Goal: Information Seeking & Learning: Compare options

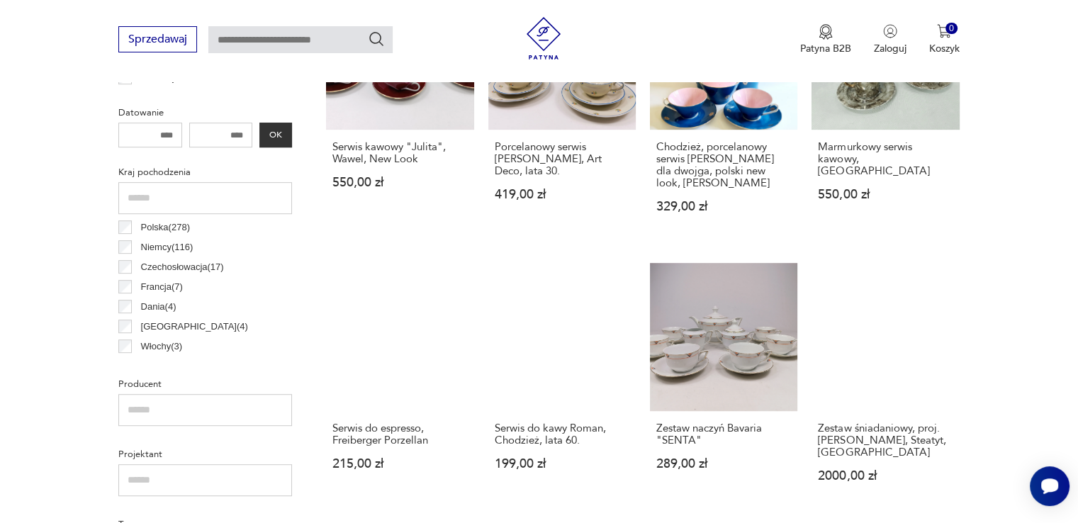
scroll to position [658, 0]
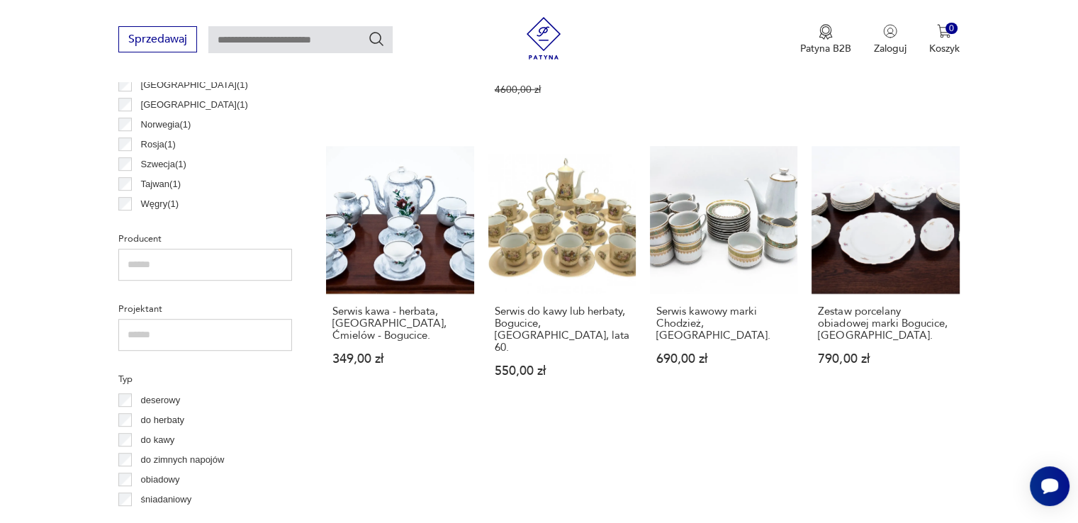
scroll to position [942, 0]
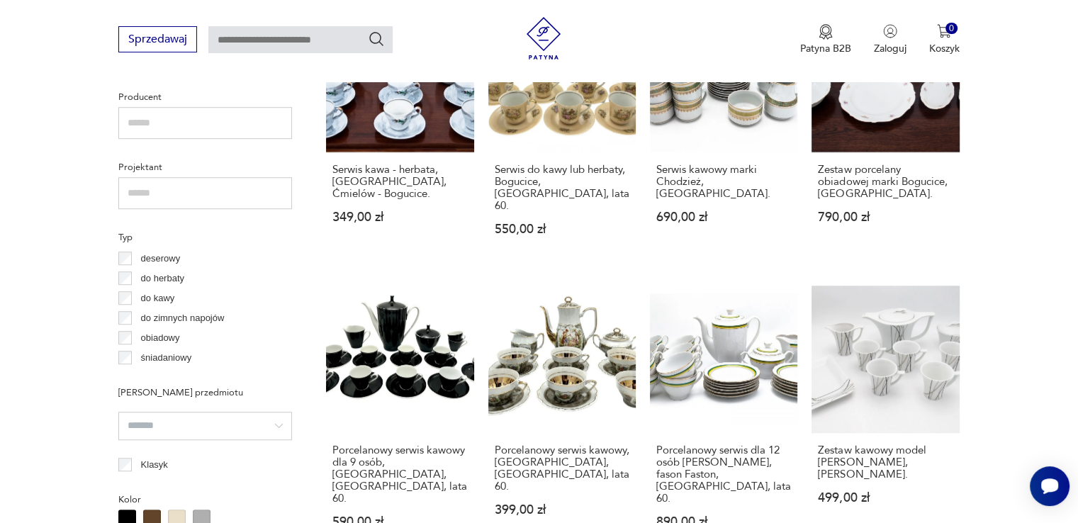
click at [188, 119] on input "text" at bounding box center [205, 123] width 174 height 32
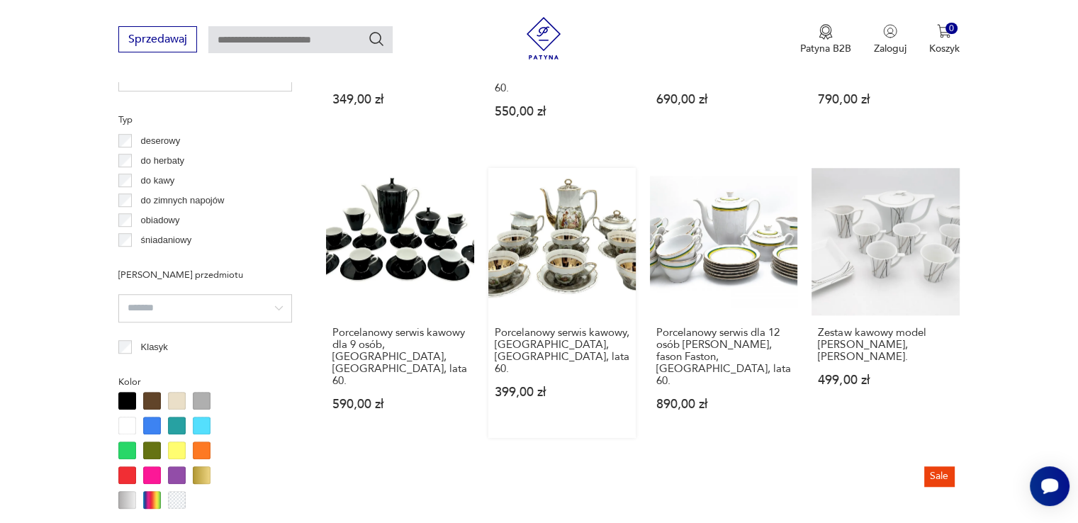
scroll to position [1084, 0]
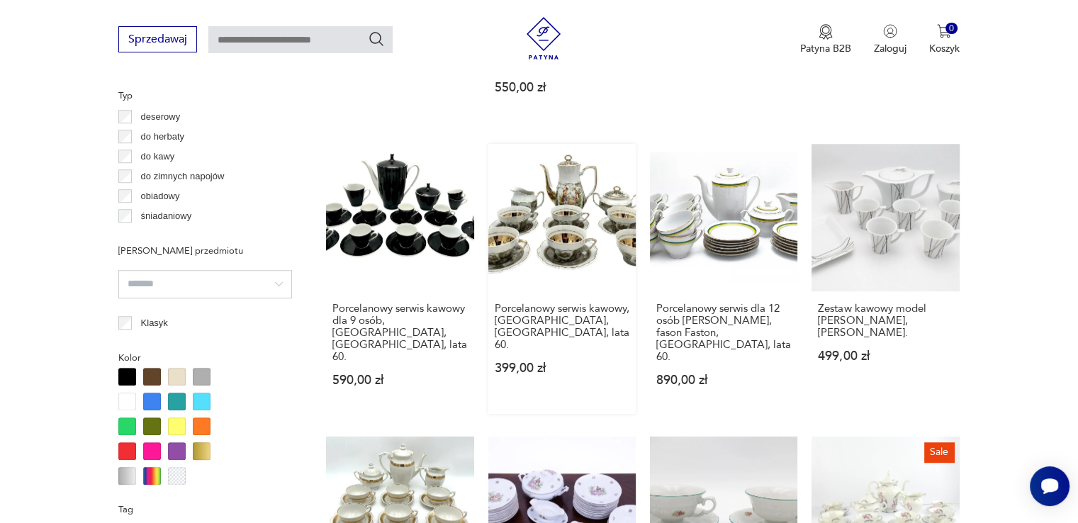
click at [575, 244] on link "Porcelanowy serwis kawowy, Bogucice, [GEOGRAPHIC_DATA], lata 60. 399,00 zł" at bounding box center [561, 279] width 147 height 270
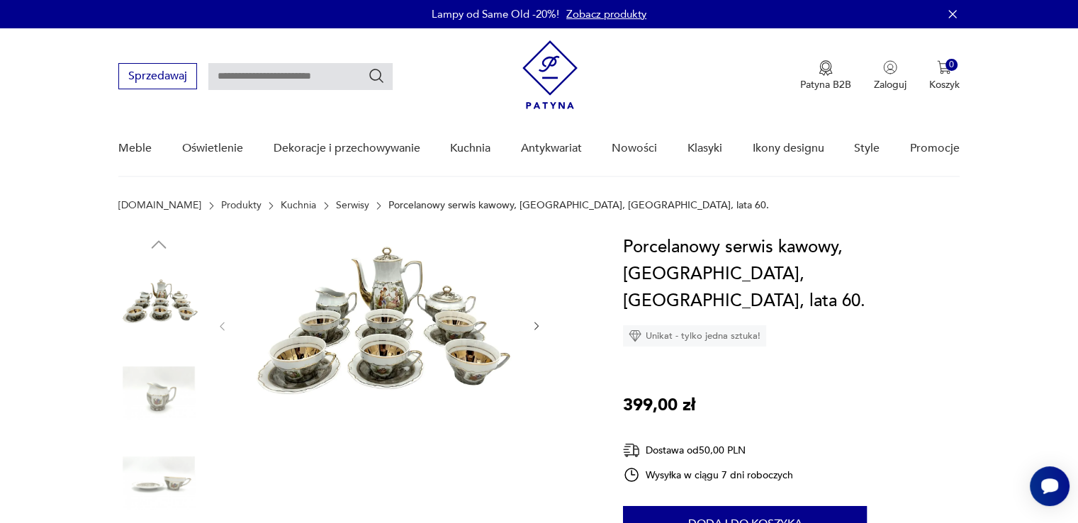
click at [533, 327] on icon "button" at bounding box center [537, 326] width 12 height 12
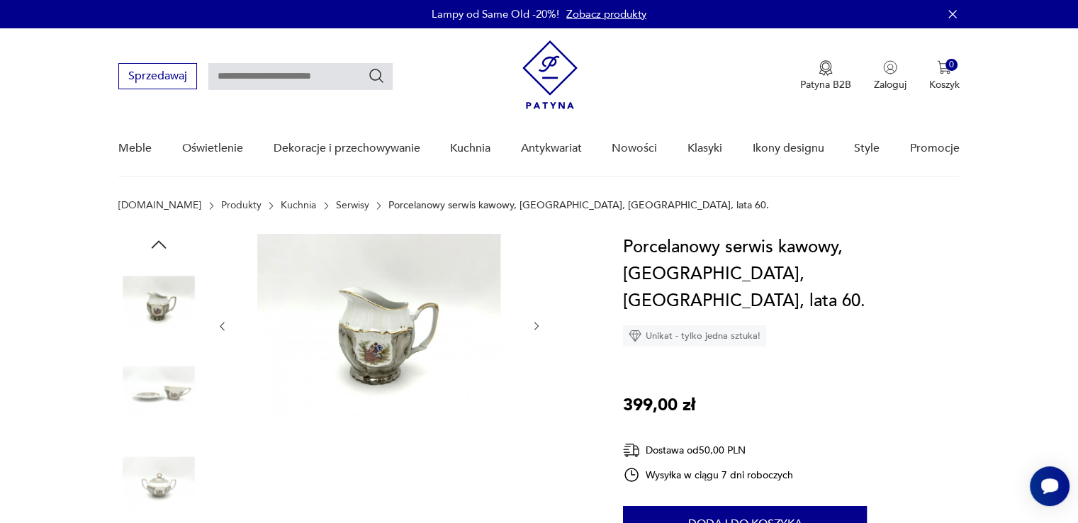
click at [533, 327] on icon "button" at bounding box center [537, 326] width 12 height 12
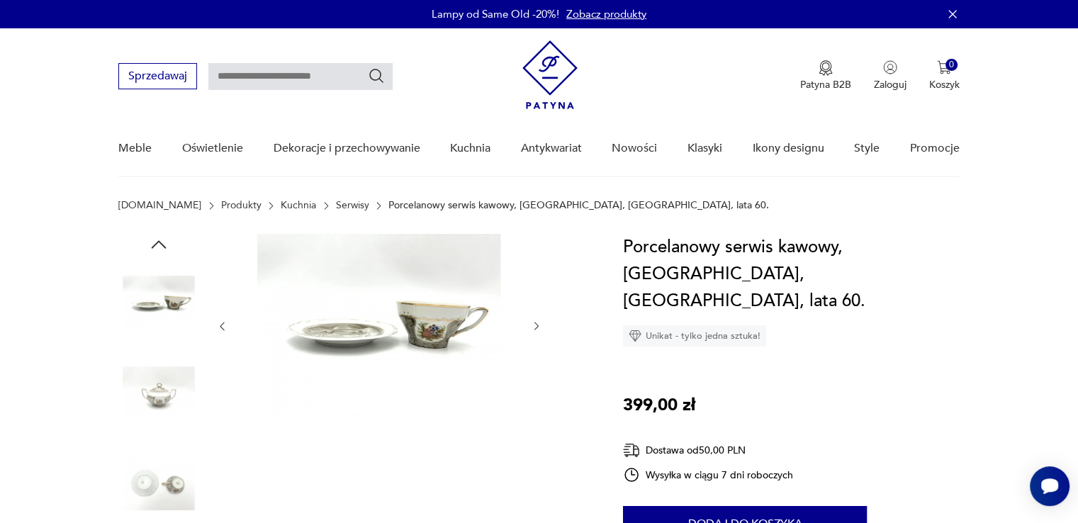
click at [535, 325] on icon "button" at bounding box center [537, 326] width 12 height 12
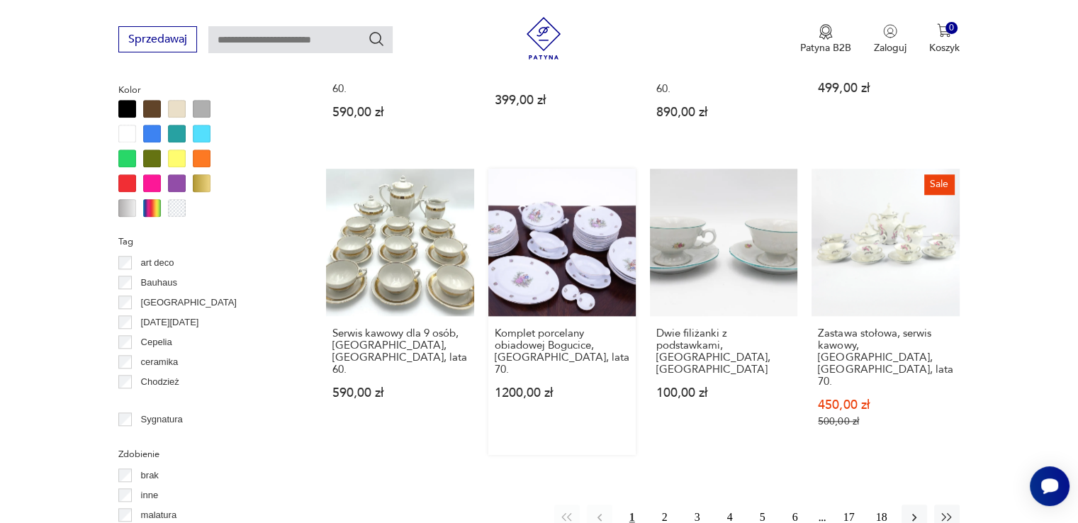
scroll to position [1355, 0]
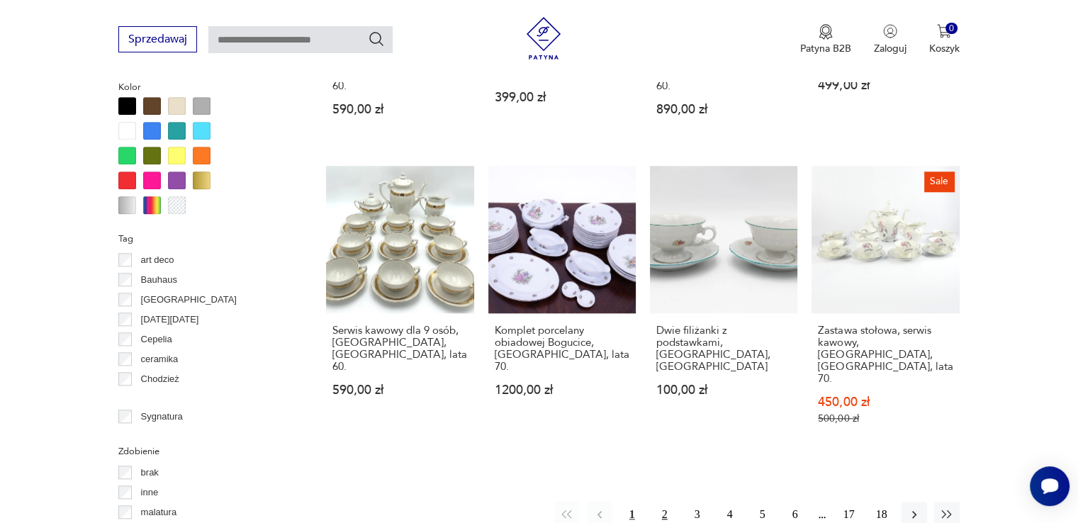
click at [666, 502] on button "2" at bounding box center [665, 515] width 26 height 26
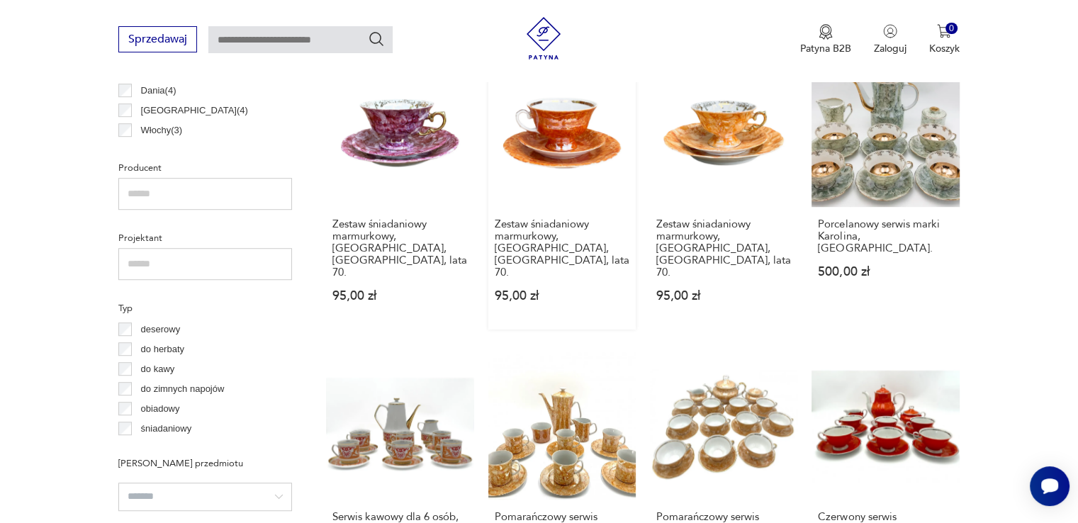
scroll to position [942, 0]
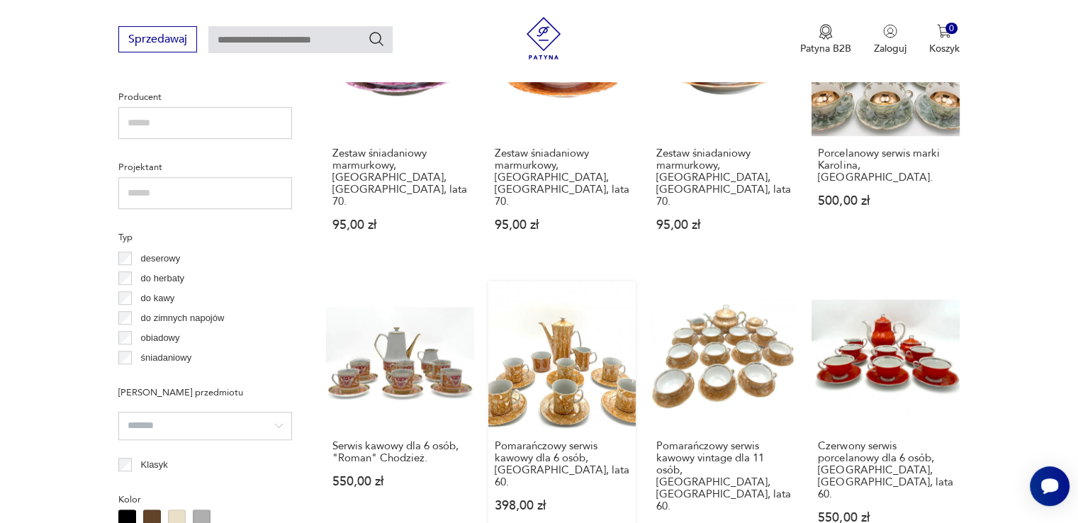
click at [570, 349] on link "Pomarańczowy serwis kawowy dla 6 osób, [GEOGRAPHIC_DATA], lata 60. 398,00 zł" at bounding box center [561, 422] width 147 height 282
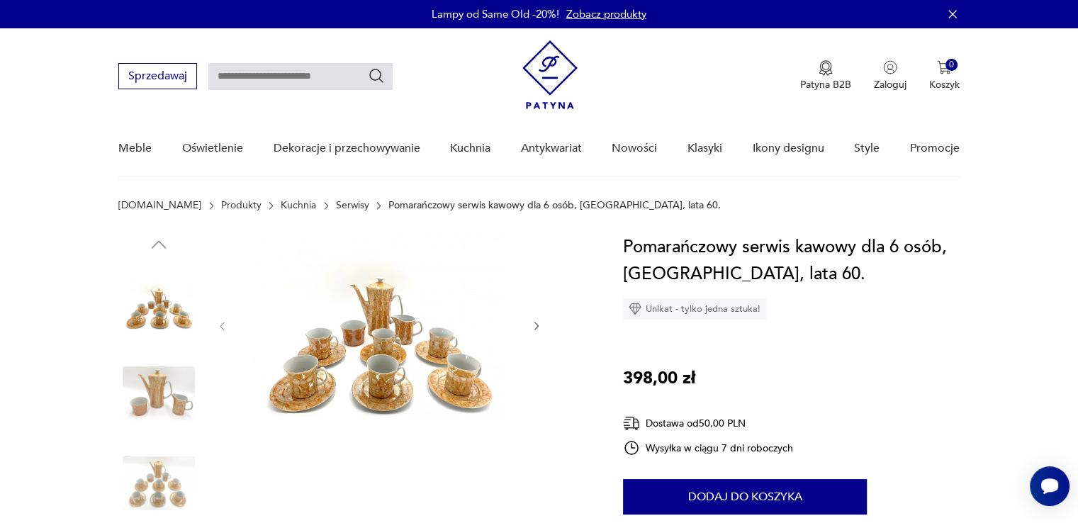
click at [531, 324] on icon "button" at bounding box center [537, 326] width 12 height 12
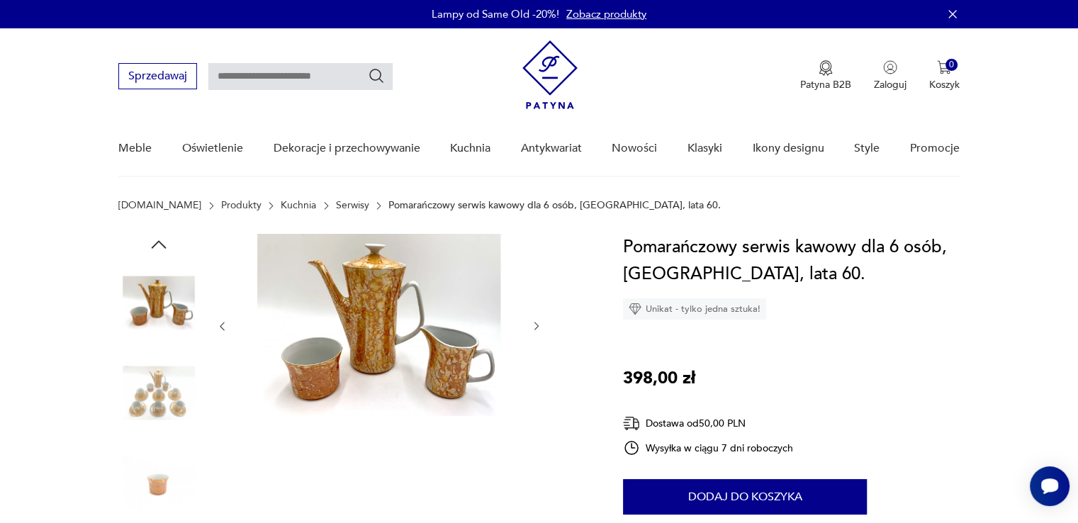
click at [531, 324] on icon "button" at bounding box center [537, 326] width 12 height 12
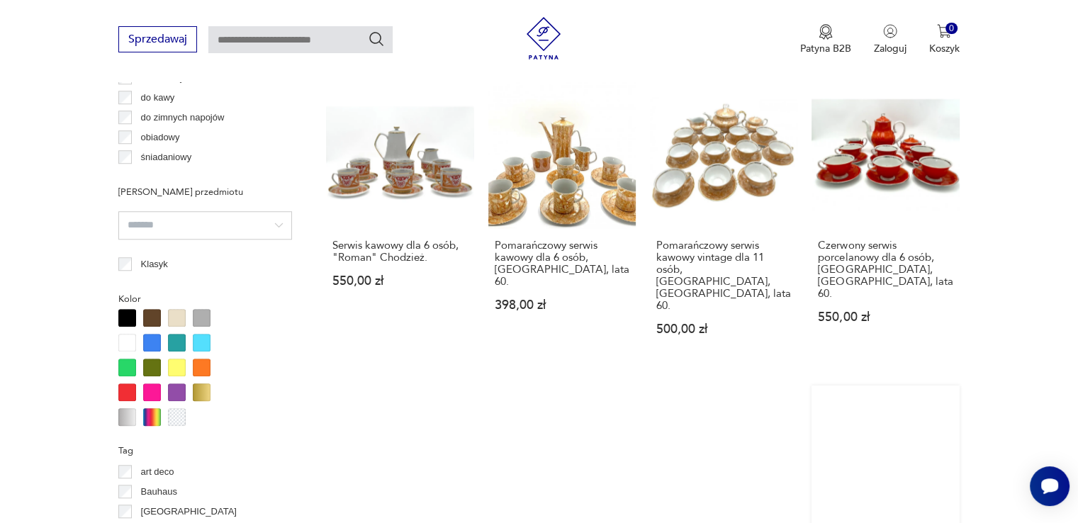
scroll to position [1355, 0]
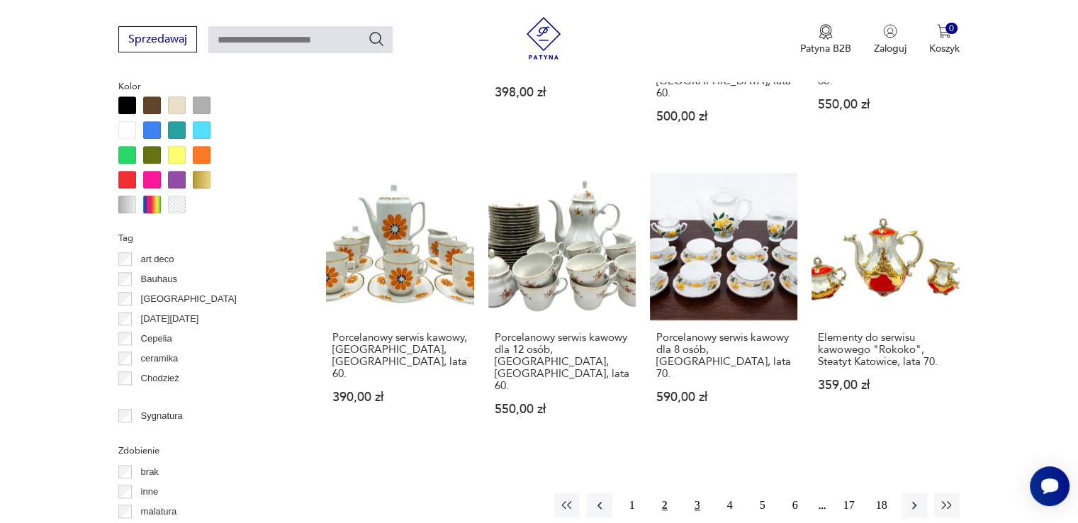
click at [694, 492] on button "3" at bounding box center [697, 505] width 26 height 26
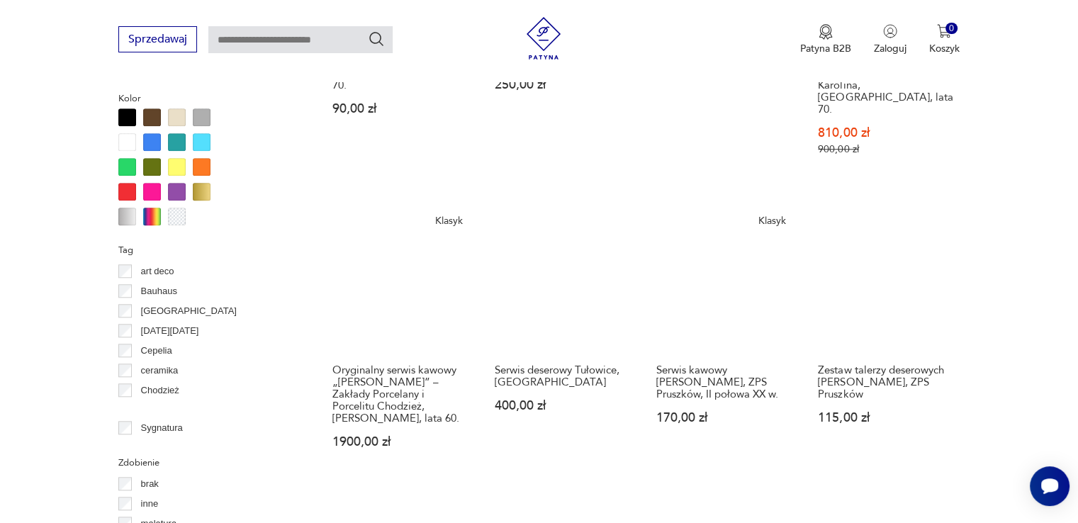
scroll to position [1367, 0]
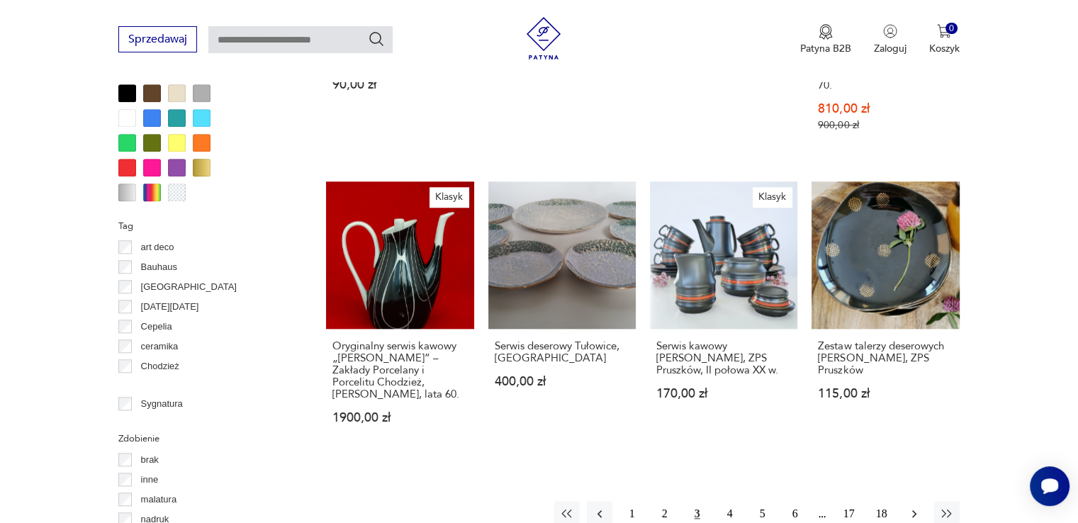
click at [913, 507] on icon "button" at bounding box center [914, 514] width 14 height 14
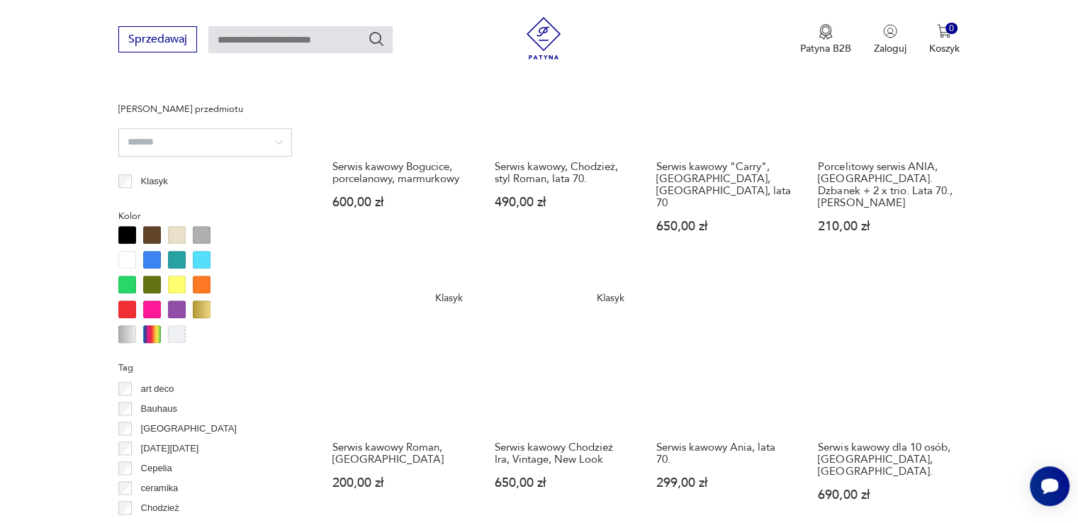
scroll to position [1297, 0]
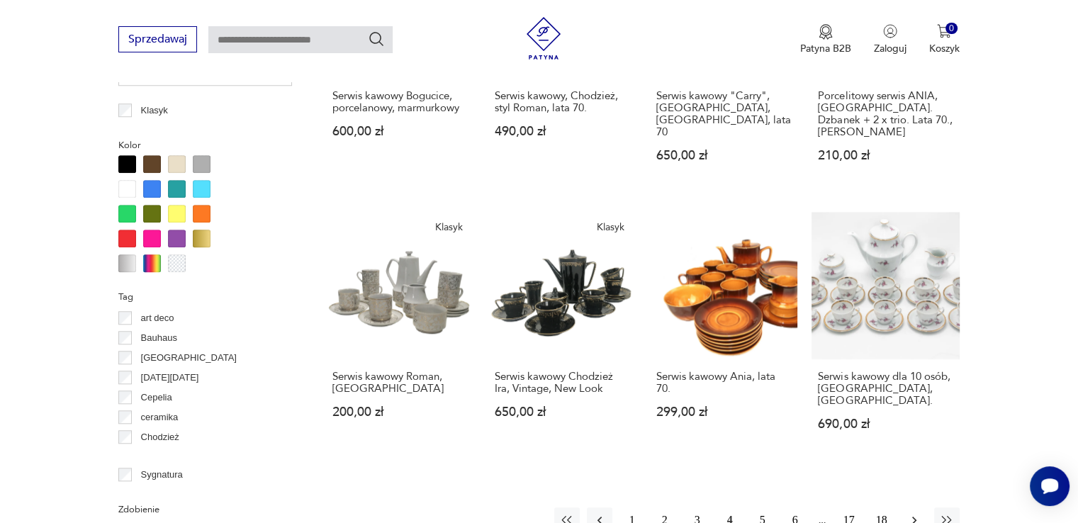
click at [913, 513] on icon "button" at bounding box center [914, 520] width 14 height 14
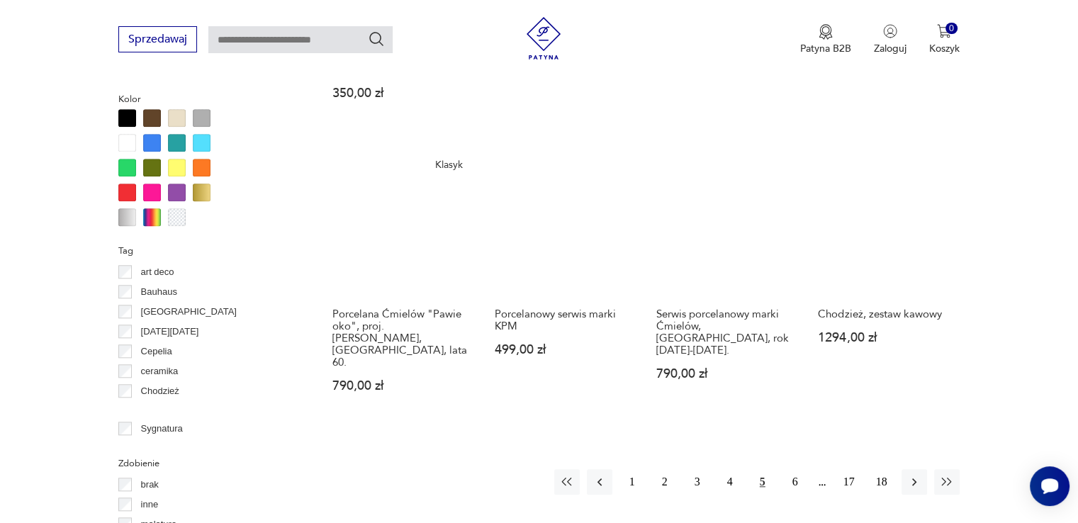
scroll to position [1367, 0]
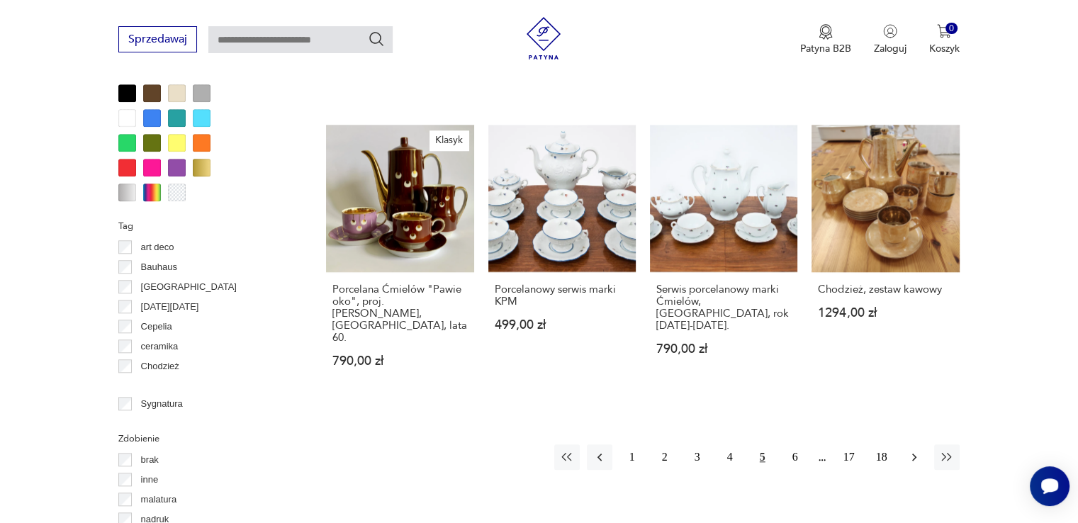
click at [910, 450] on icon "button" at bounding box center [914, 457] width 14 height 14
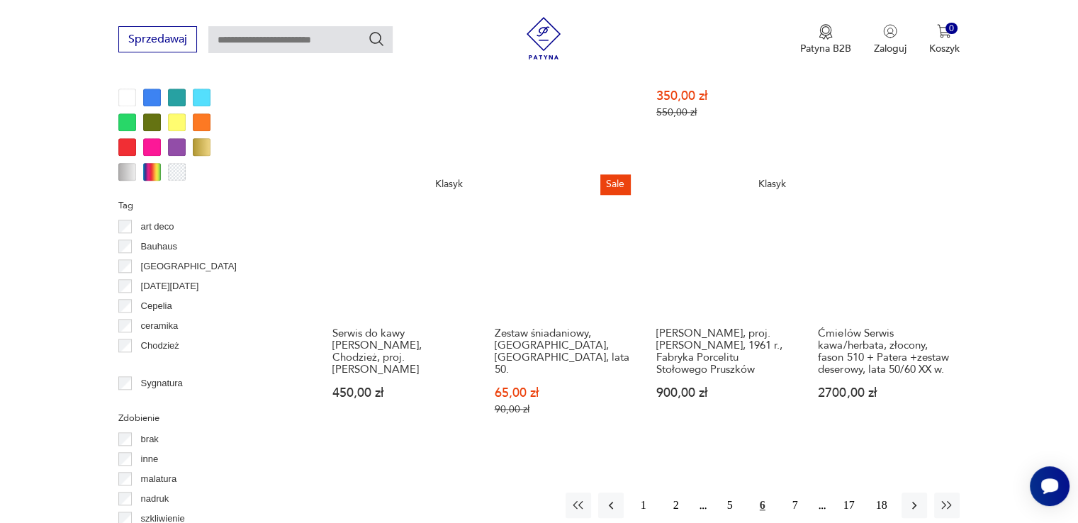
scroll to position [1438, 0]
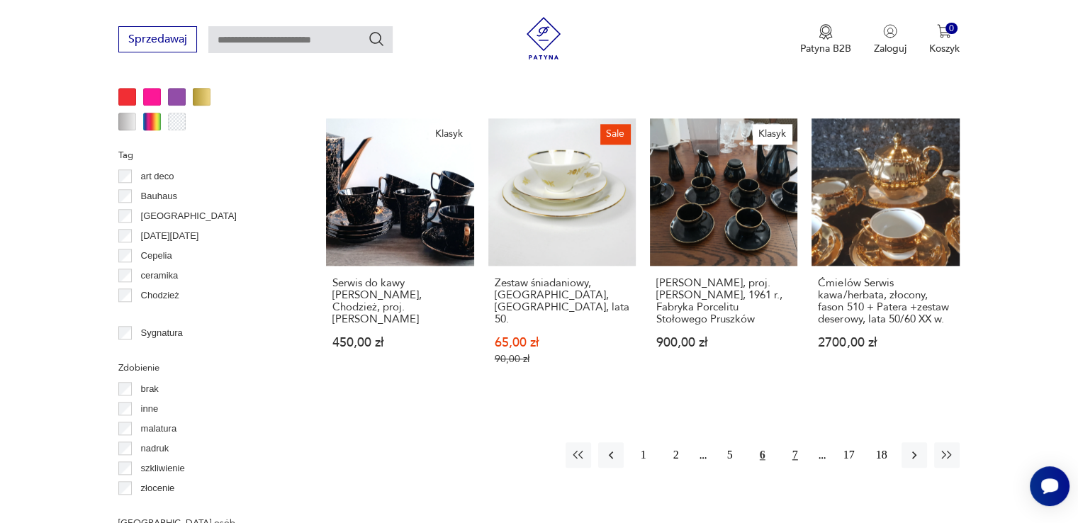
click at [792, 442] on button "7" at bounding box center [795, 455] width 26 height 26
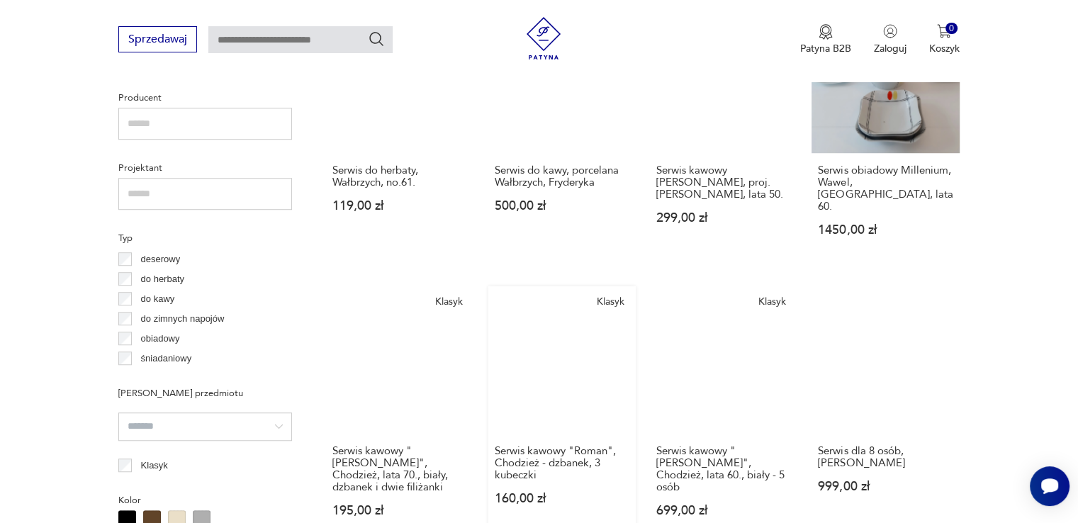
scroll to position [942, 0]
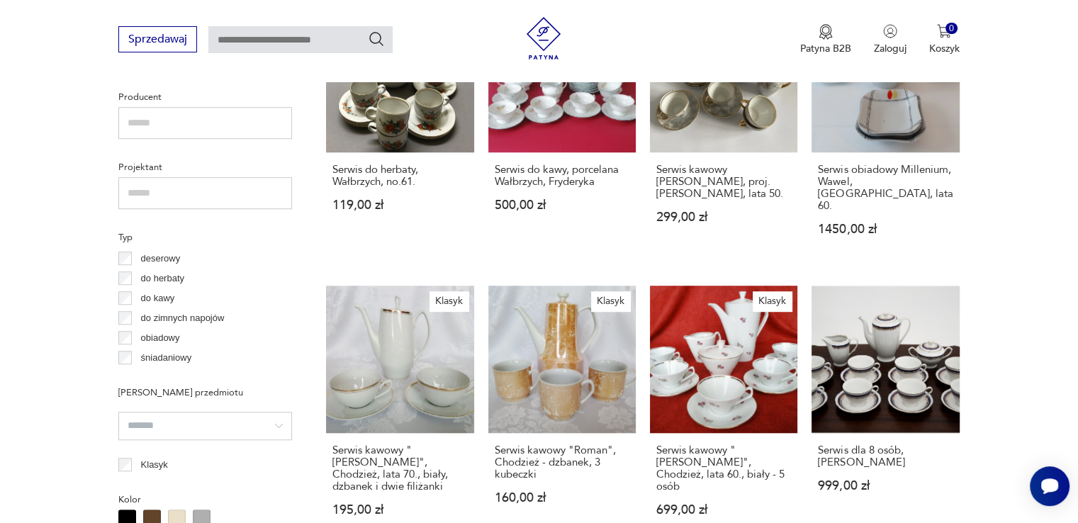
click at [170, 113] on input "text" at bounding box center [205, 123] width 174 height 32
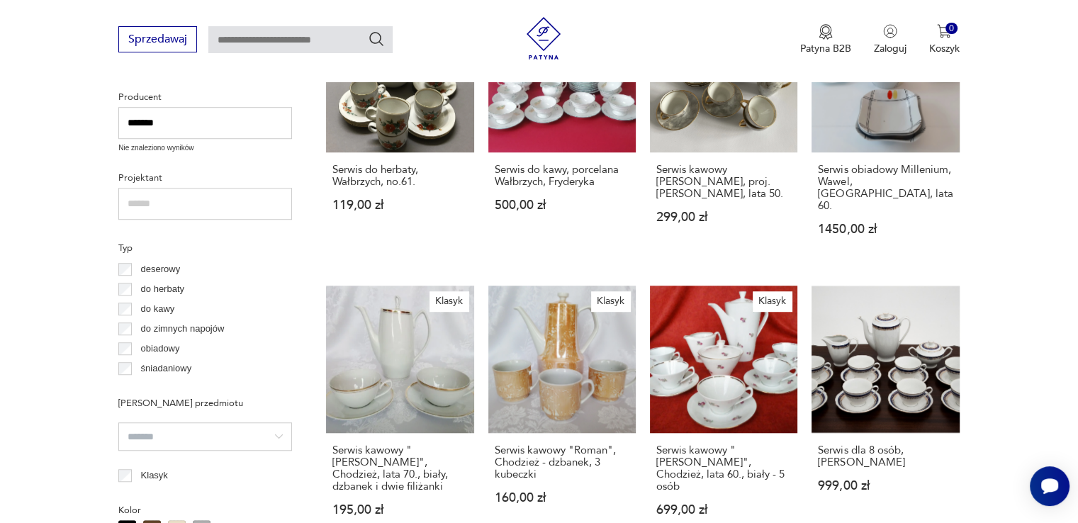
type input "*******"
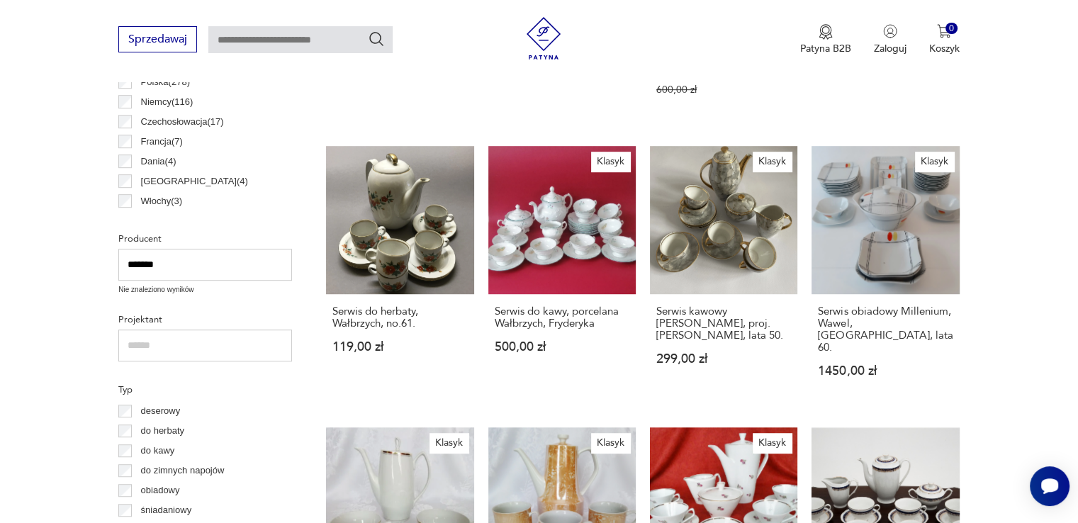
click at [189, 262] on input "*******" at bounding box center [205, 265] width 174 height 32
drag, startPoint x: 142, startPoint y: 264, endPoint x: 74, endPoint y: 264, distance: 67.3
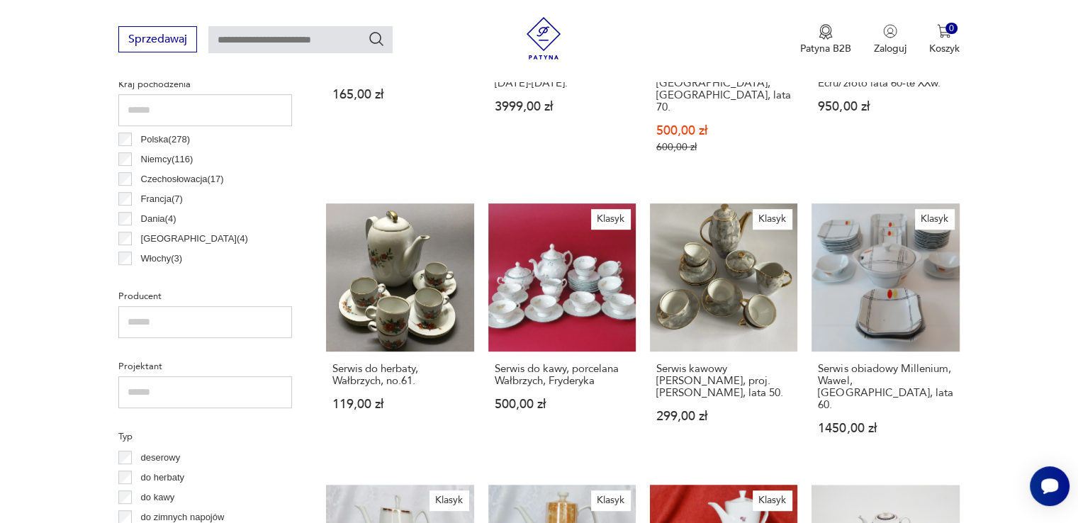
scroll to position [659, 0]
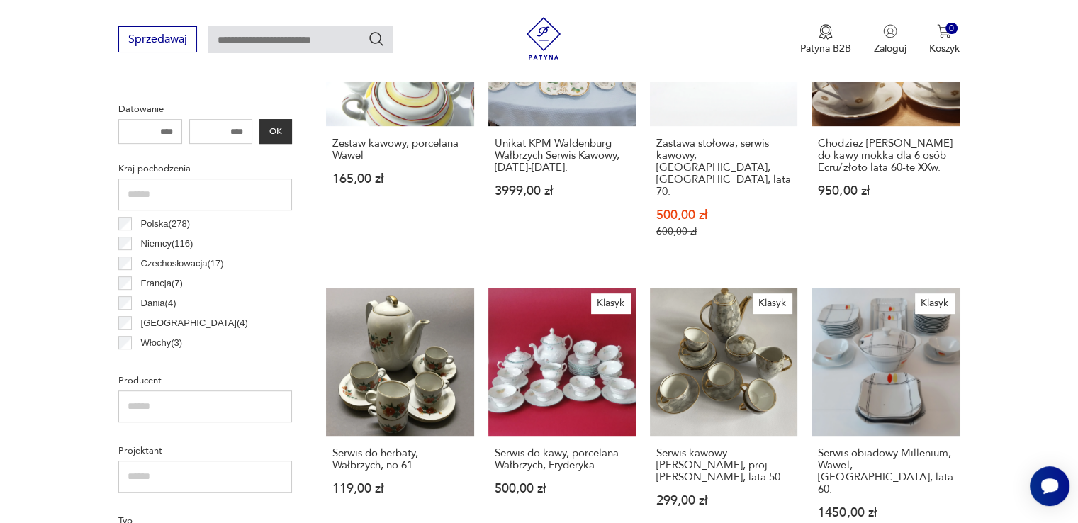
type input "*"
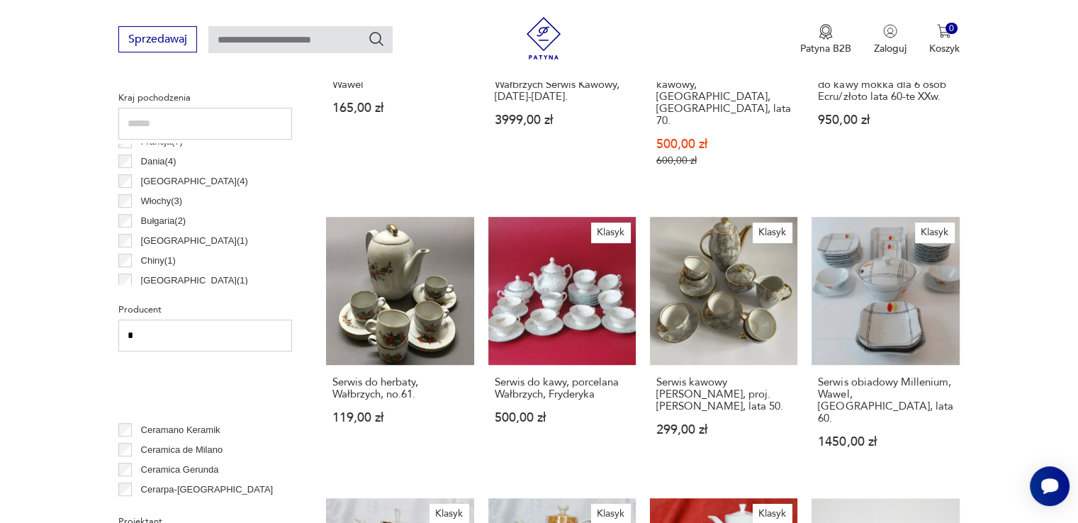
scroll to position [992, 0]
type input "*"
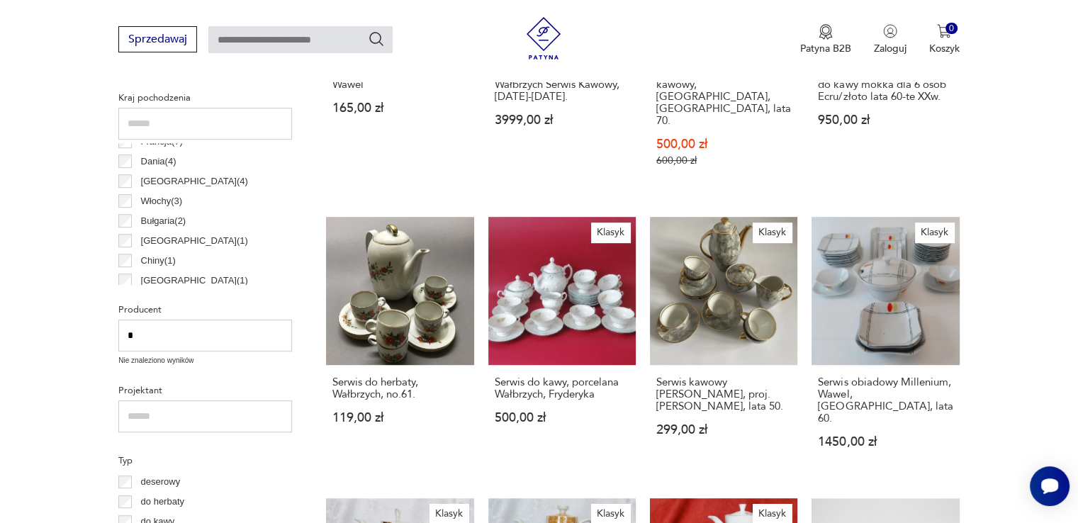
click at [193, 333] on input "*" at bounding box center [205, 336] width 174 height 32
type input "*"
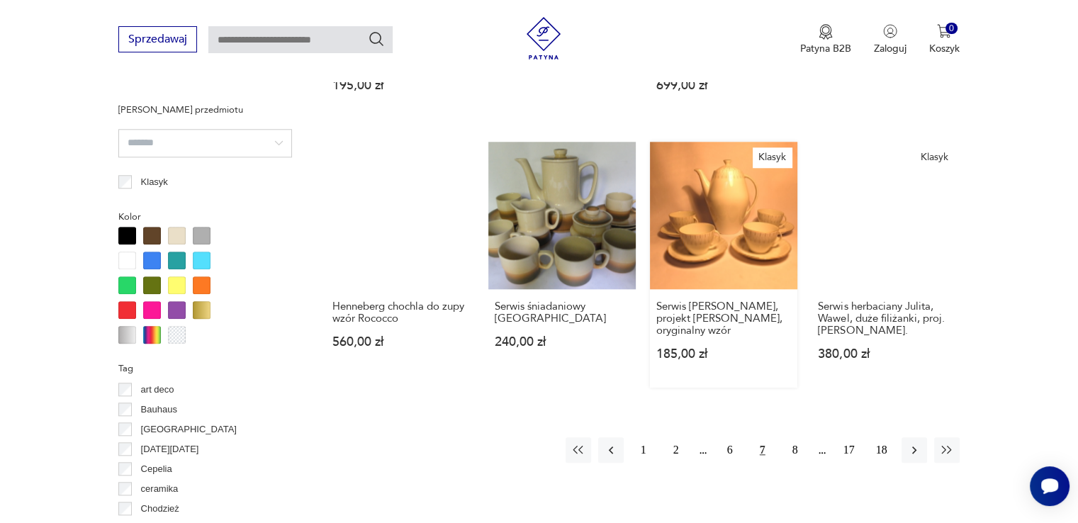
scroll to position [1367, 0]
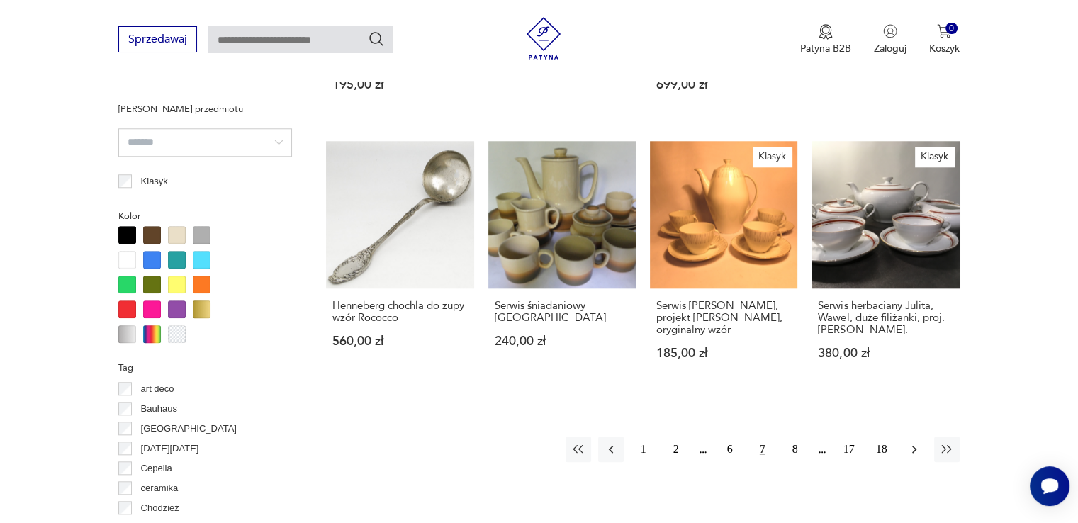
type input "*"
click at [908, 442] on icon "button" at bounding box center [914, 449] width 14 height 14
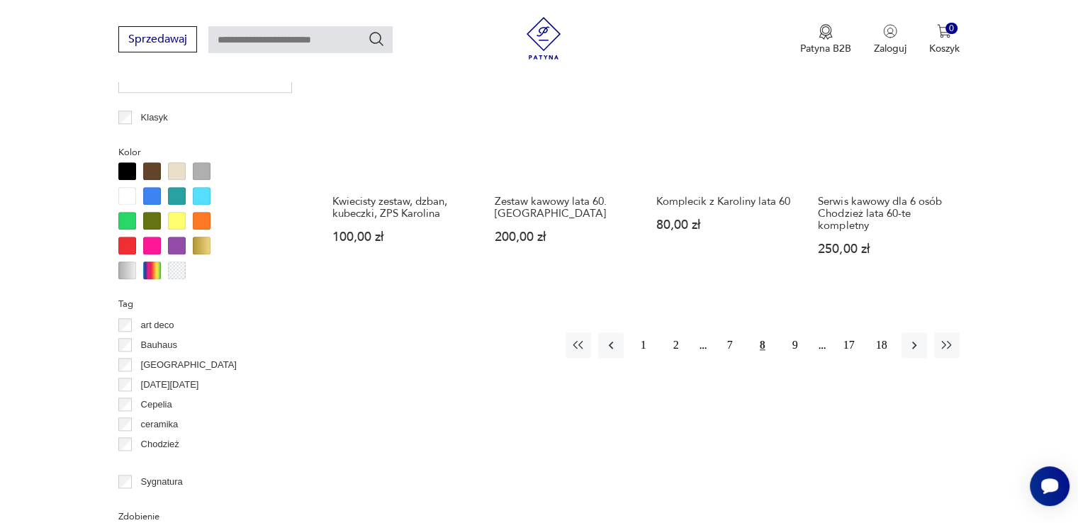
scroll to position [1438, 0]
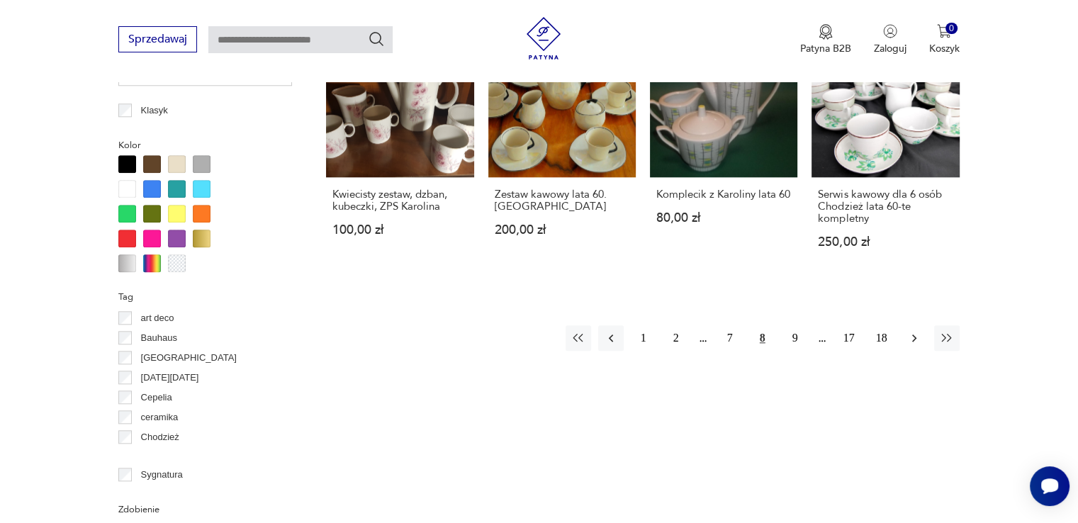
click at [910, 331] on icon "button" at bounding box center [914, 338] width 14 height 14
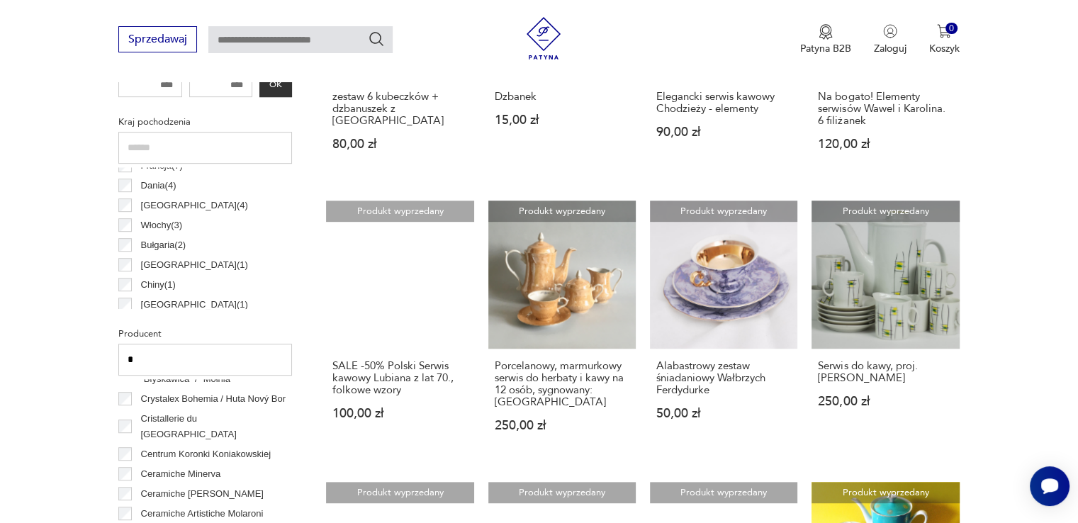
scroll to position [730, 0]
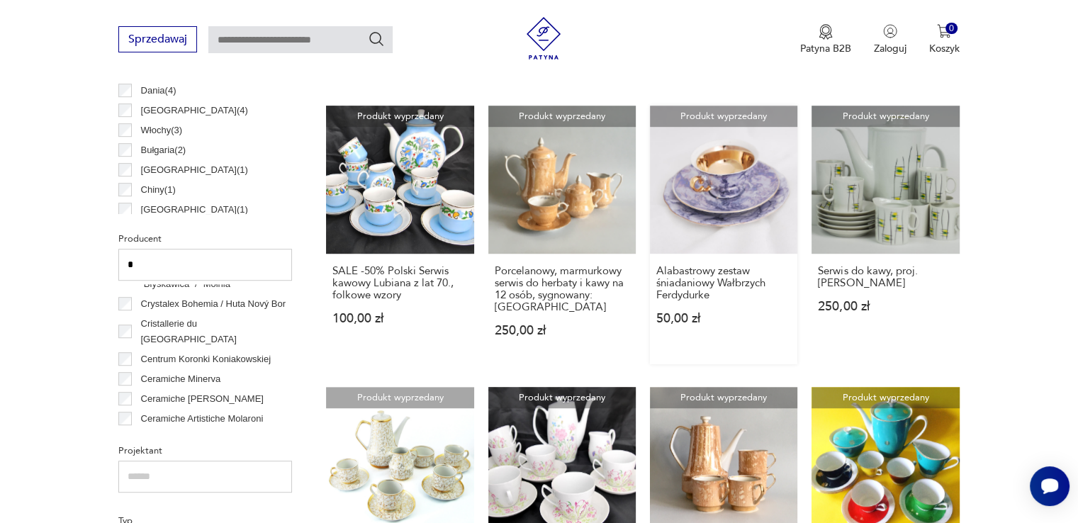
click at [762, 188] on link "Produkt wyprzedany Alabastrowy zestaw śniadaniowy Wałbrzych Ferdydurke 50,00 zł" at bounding box center [723, 235] width 147 height 258
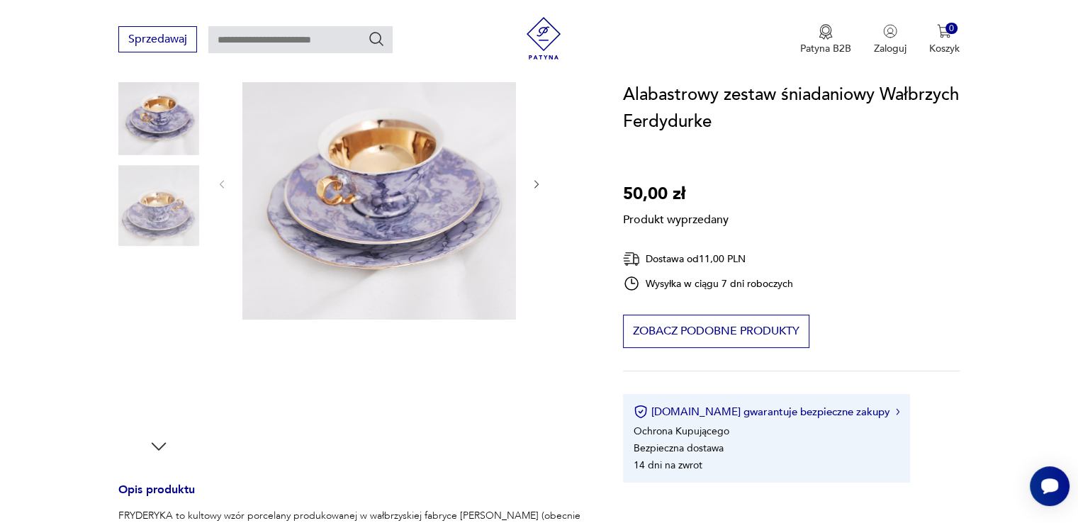
scroll to position [213, 0]
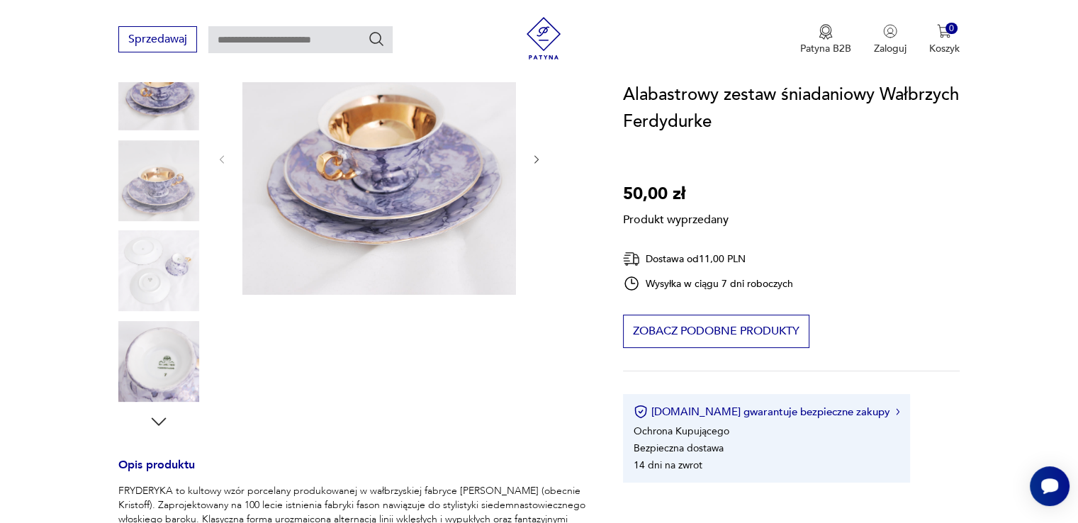
click at [174, 357] on div "Produkt wyprzedany Opis produktu FRYDERYKA to kultowy wzór porcelany produkowan…" at bounding box center [353, 477] width 470 height 912
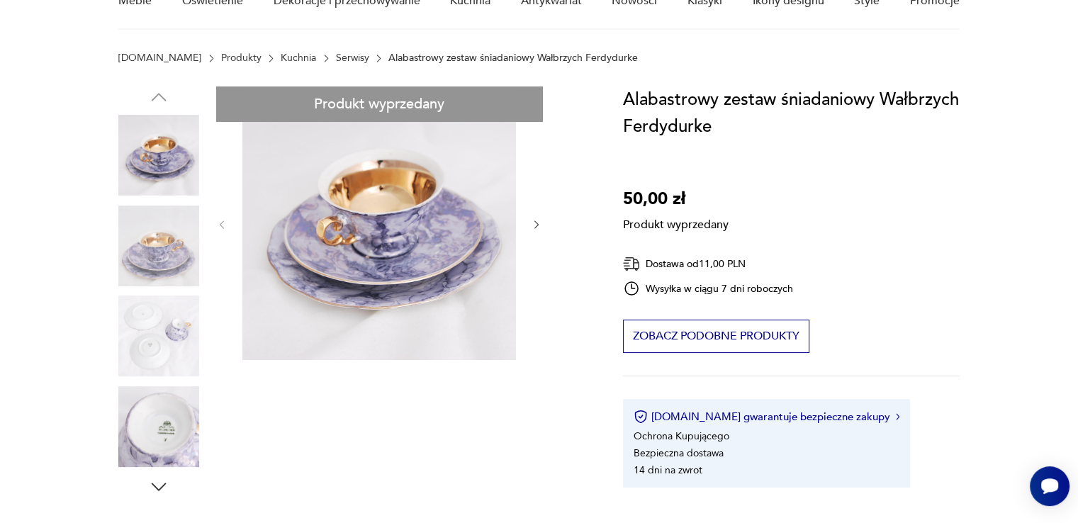
scroll to position [71, 0]
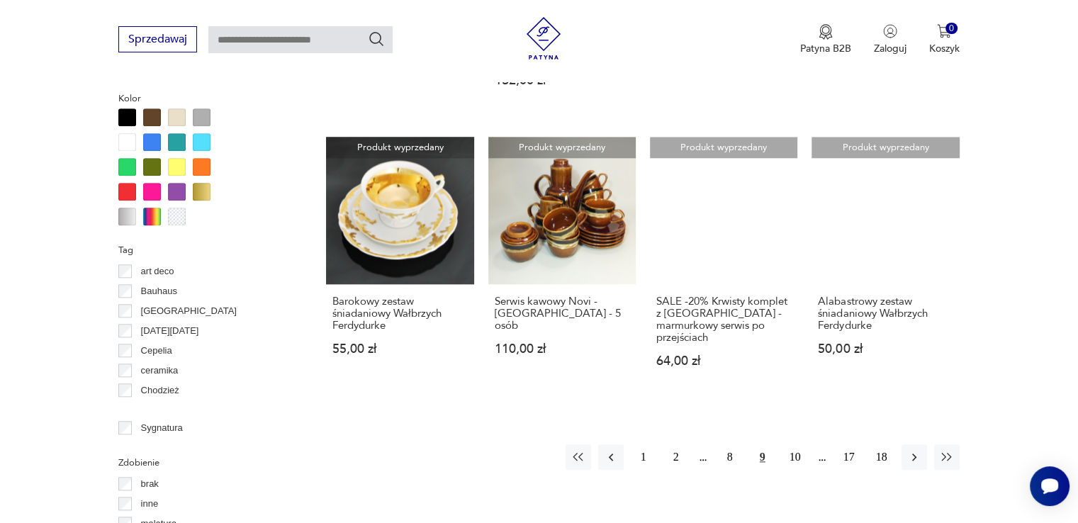
scroll to position [1367, 0]
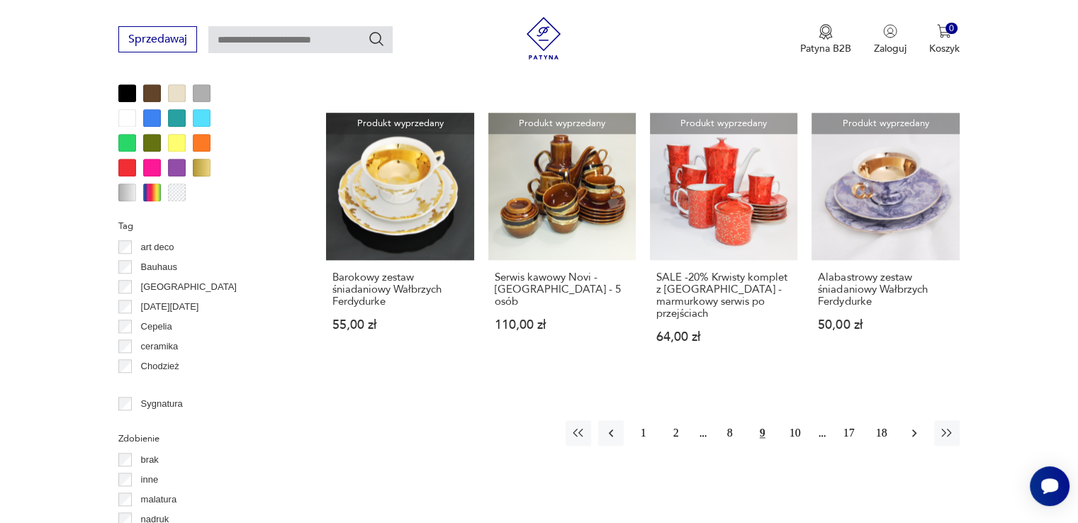
click at [907, 426] on icon "button" at bounding box center [914, 433] width 14 height 14
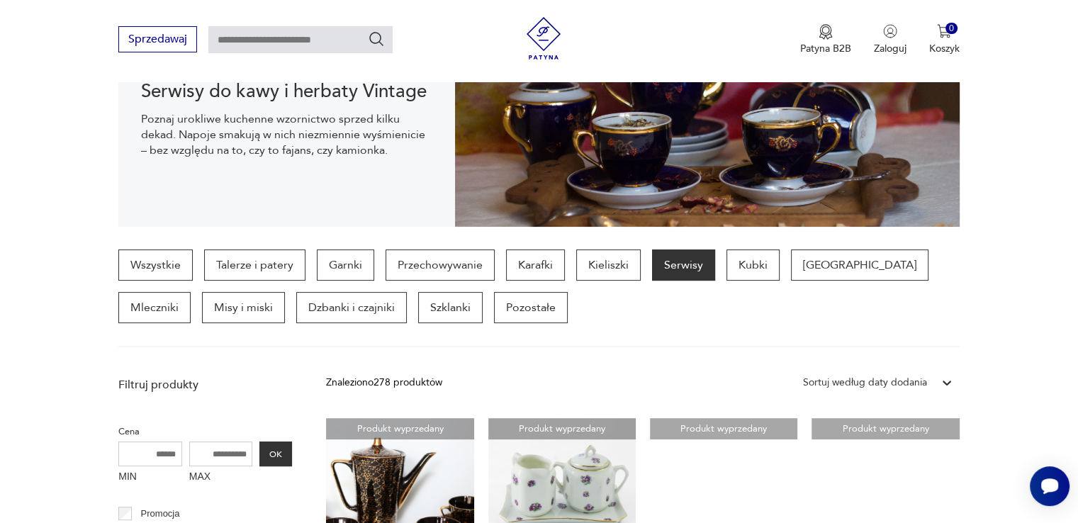
scroll to position [354, 0]
